Goal: Task Accomplishment & Management: Complete application form

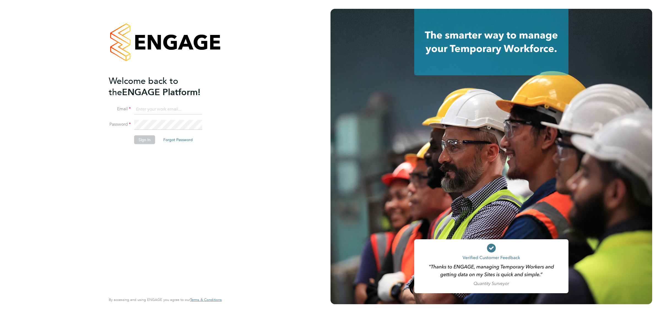
click at [160, 103] on ng-template "Welcome back to the ENGAGE Platform! Email Password Sign In Forgot Password" at bounding box center [162, 112] width 107 height 74
click at [163, 103] on ng-template "Welcome back to the ENGAGE Platform! Email Password Sign In Forgot Password" at bounding box center [162, 112] width 107 height 74
click at [167, 113] on input at bounding box center [168, 110] width 68 height 10
type input "stephenmcglenn79@hotmail.com"
click at [148, 143] on button "Sign In" at bounding box center [144, 140] width 21 height 9
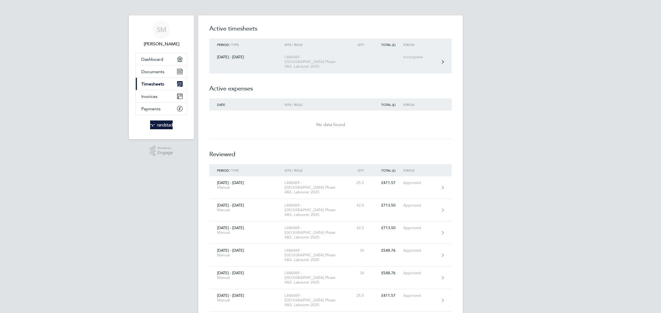
click at [266, 64] on link "[DATE] - [DATE] L486069 - [GEOGRAPHIC_DATA] Phase 4&5, Labourer 2025 Incomplete" at bounding box center [330, 62] width 242 height 23
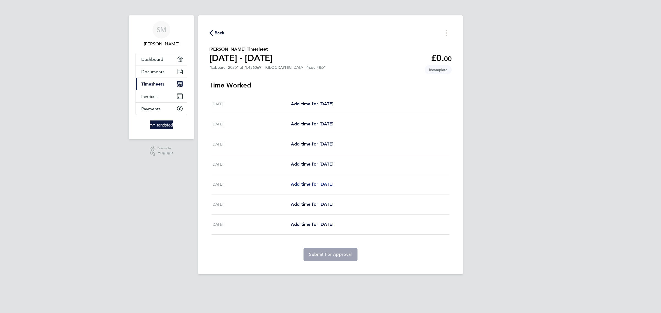
click at [292, 188] on link "Add time for [DATE]" at bounding box center [312, 184] width 42 height 7
select select "60"
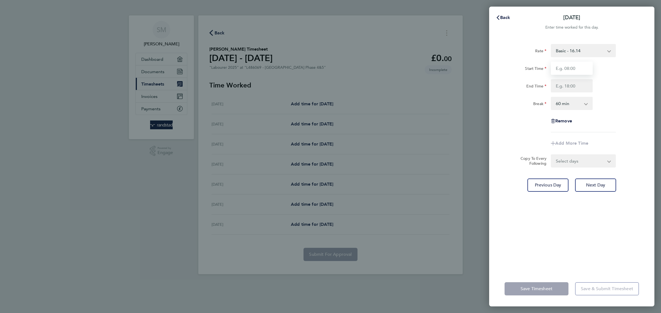
click at [587, 68] on input "Start Time" at bounding box center [572, 68] width 42 height 13
type input "07:30"
type input "16:30"
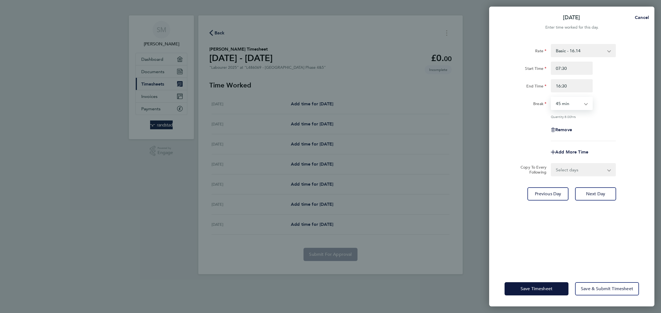
select select "30"
click at [572, 169] on select "Select days Day [DATE] [DATE]" at bounding box center [580, 170] width 58 height 12
select select "THU"
click at [551, 164] on select "Select days Day [DATE] [DATE]" at bounding box center [580, 170] width 58 height 12
select select "[DATE]"
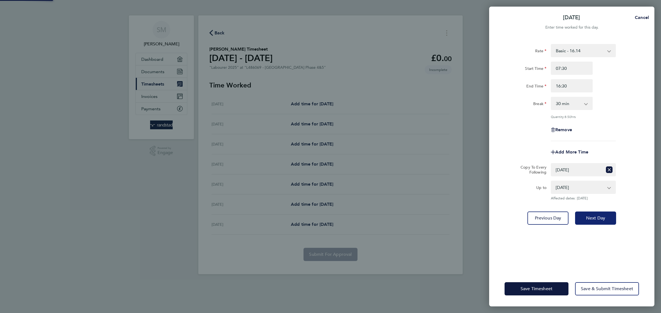
click at [612, 218] on button "Next Day" at bounding box center [595, 218] width 41 height 13
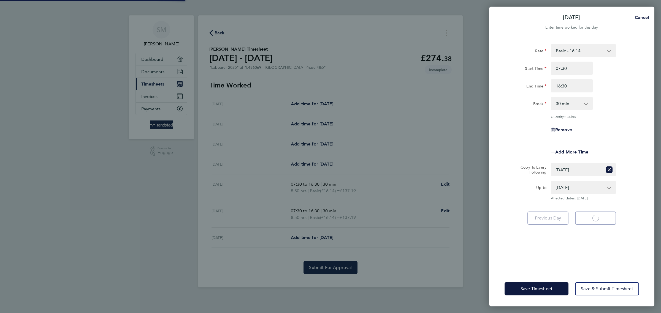
select select "30"
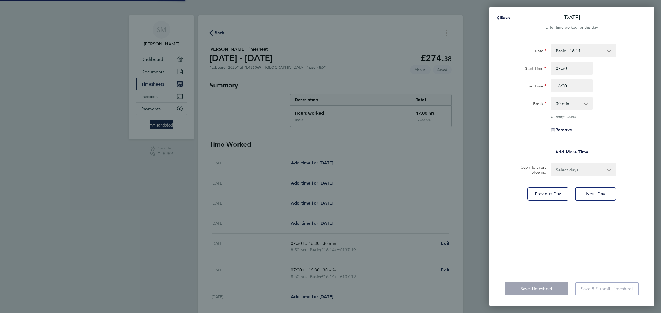
click at [568, 166] on select "Select days [DATE]" at bounding box center [580, 170] width 58 height 12
select select "FRI"
click at [551, 164] on select "Select days [DATE]" at bounding box center [580, 170] width 58 height 12
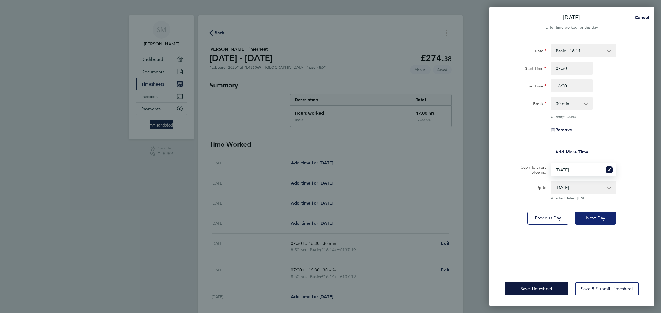
click at [594, 220] on span "Next Day" at bounding box center [595, 219] width 19 height 6
select select "30"
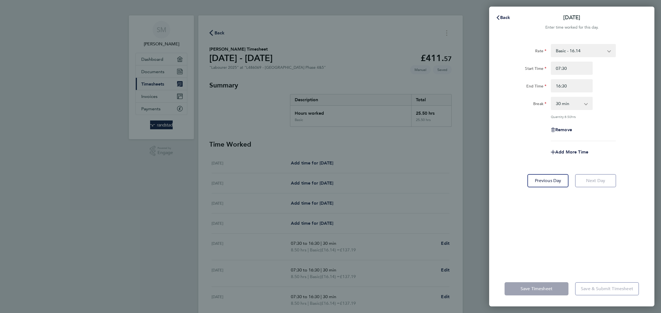
click at [512, 8] on div "Back [DATE] Enter time worked for this day. Rate Basic - 16.14 Overtime 1 - 24.…" at bounding box center [571, 157] width 165 height 300
drag, startPoint x: 489, startPoint y: 38, endPoint x: 495, endPoint y: 27, distance: 12.6
click at [490, 36] on div "Back [DATE] Enter time worked for this day. Rate Basic - 16.14 Overtime 1 - 24.…" at bounding box center [571, 157] width 165 height 300
click at [507, 15] on span "Back" at bounding box center [505, 17] width 10 height 5
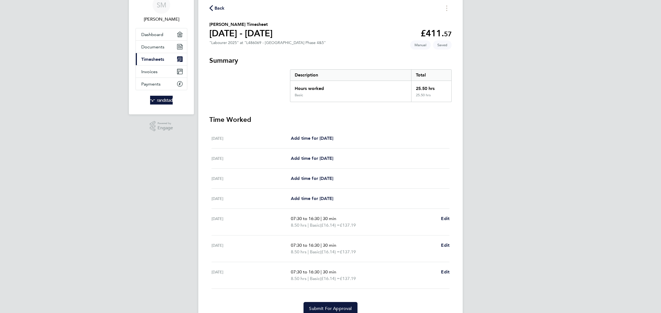
scroll to position [50, 0]
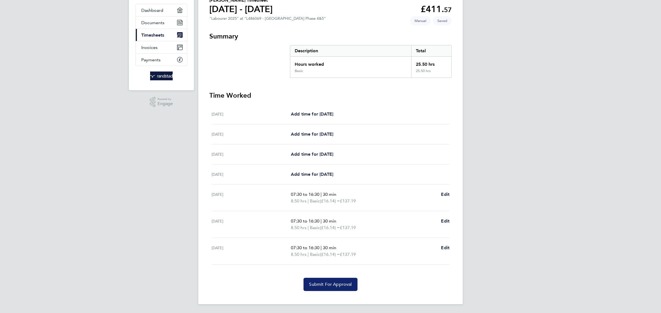
click at [337, 284] on span "Submit For Approval" at bounding box center [330, 285] width 43 height 6
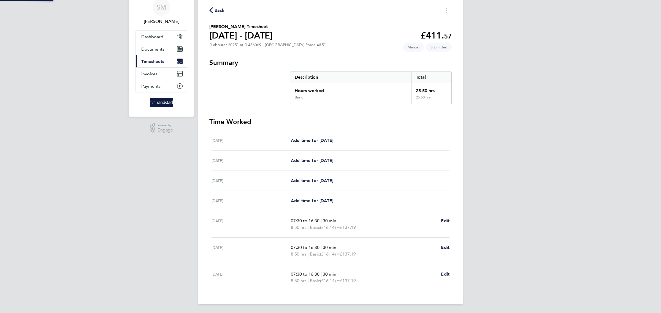
scroll to position [23, 0]
